Goal: Task Accomplishment & Management: Use online tool/utility

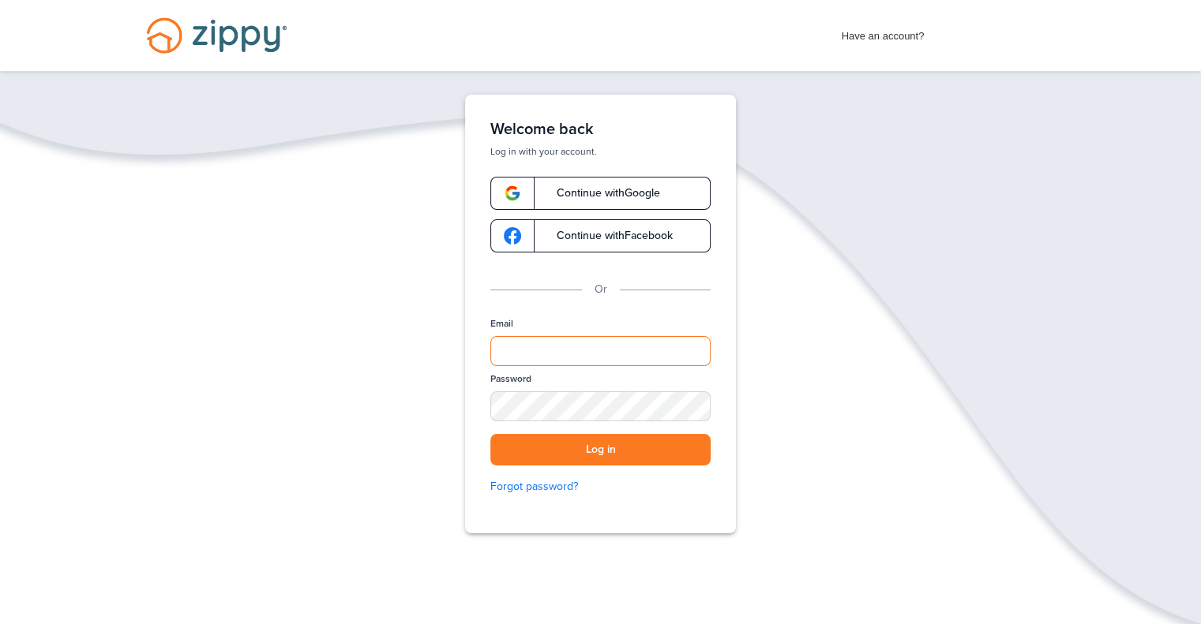
type input "**********"
click at [705, 457] on div at bounding box center [570, 511] width 324 height 180
click at [703, 457] on button "Log in" at bounding box center [600, 450] width 220 height 32
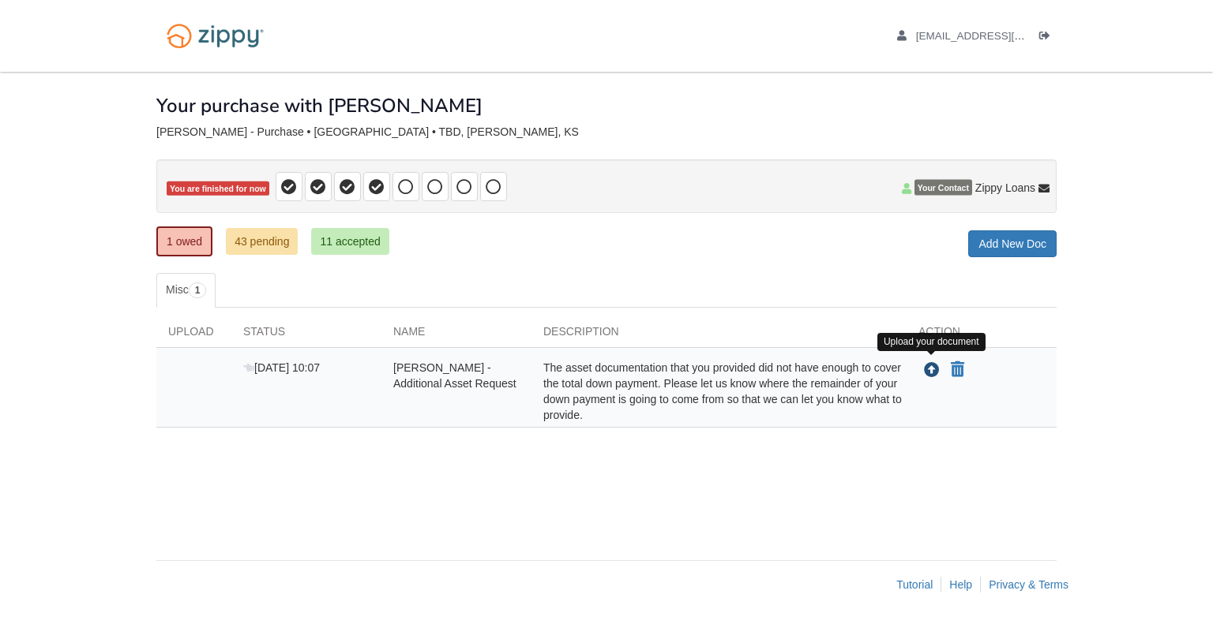
click at [925, 369] on icon "Upload RAYMOND HARLEMAN - Additional Asset Request" at bounding box center [932, 371] width 16 height 16
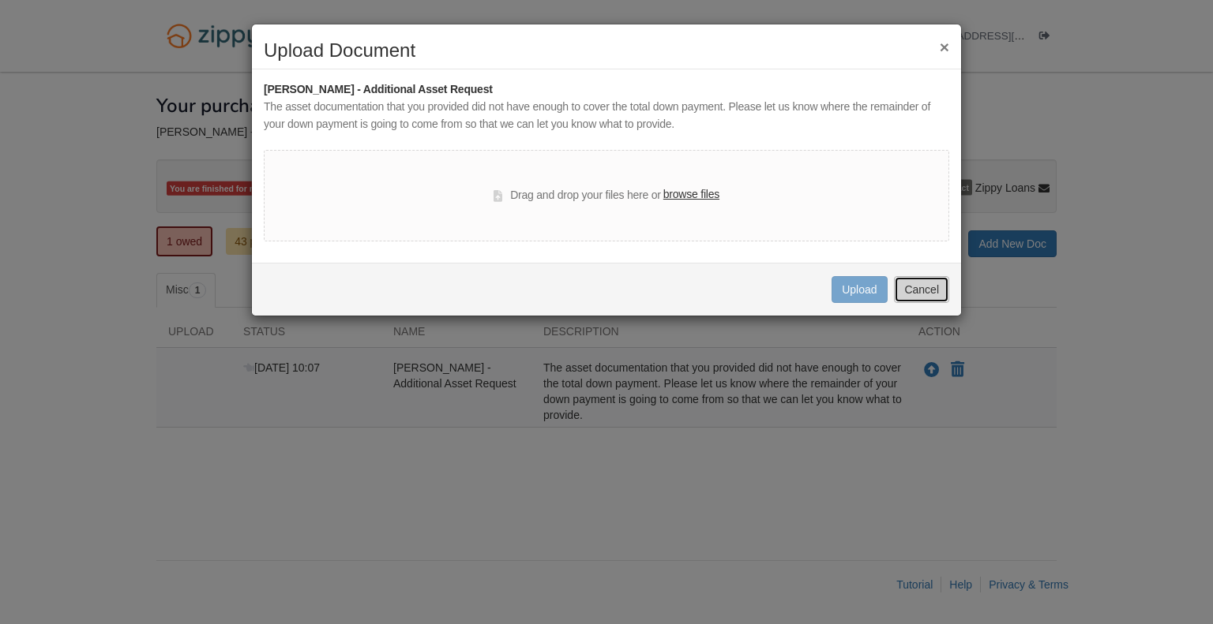
click at [935, 296] on button "Cancel" at bounding box center [921, 289] width 55 height 27
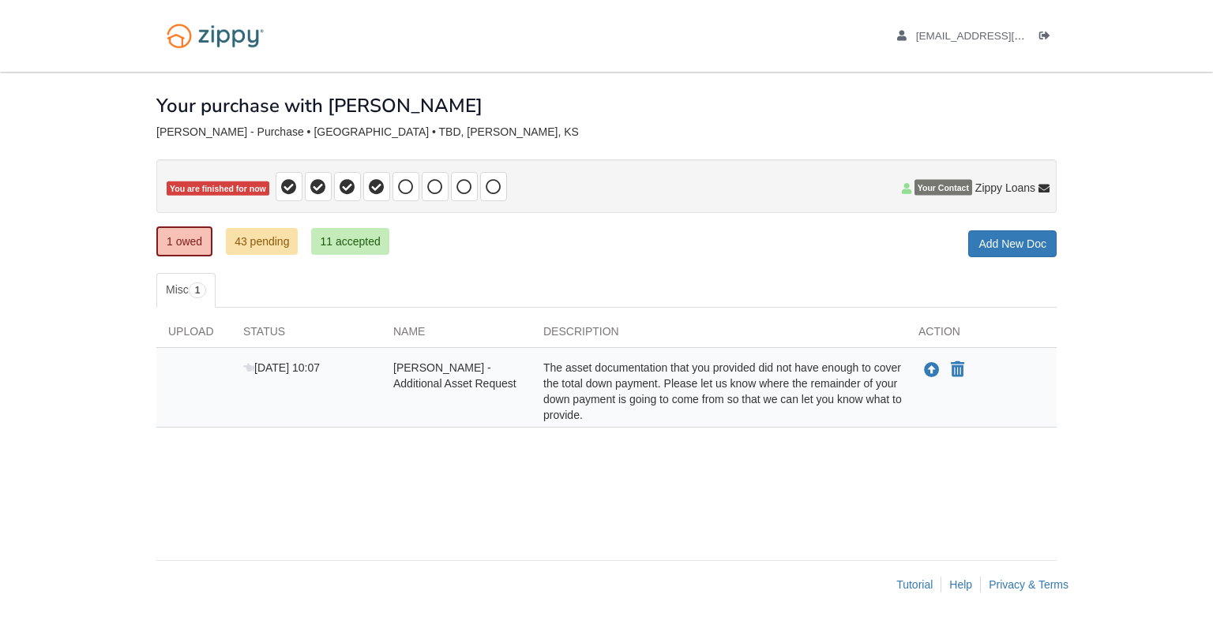
click at [1011, 182] on span "Zippy Loans" at bounding box center [1005, 188] width 60 height 16
